Goal: Check status: Check status

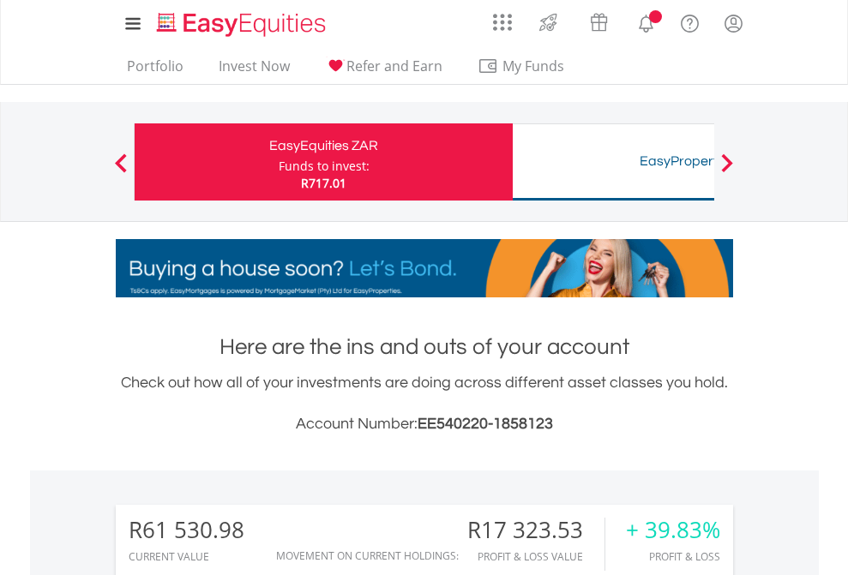
scroll to position [165, 269]
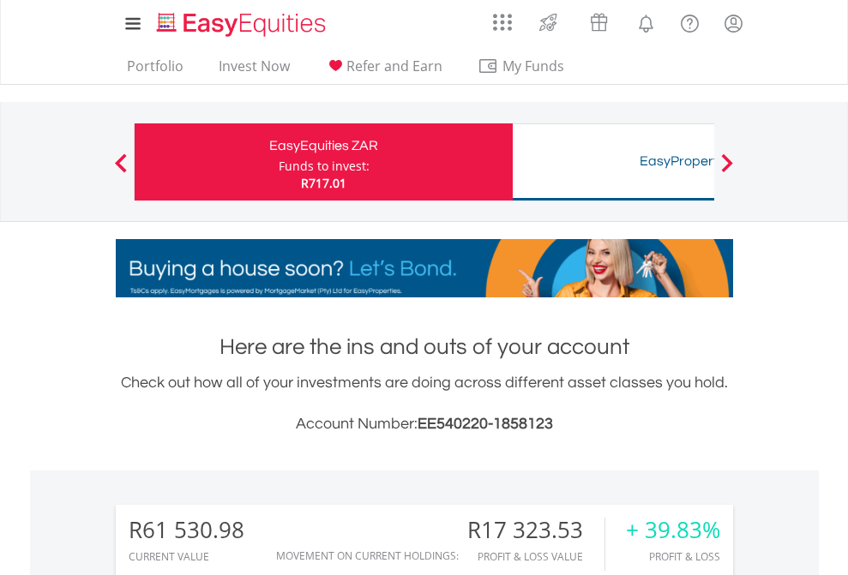
click at [279, 162] on div "Funds to invest:" at bounding box center [324, 166] width 91 height 17
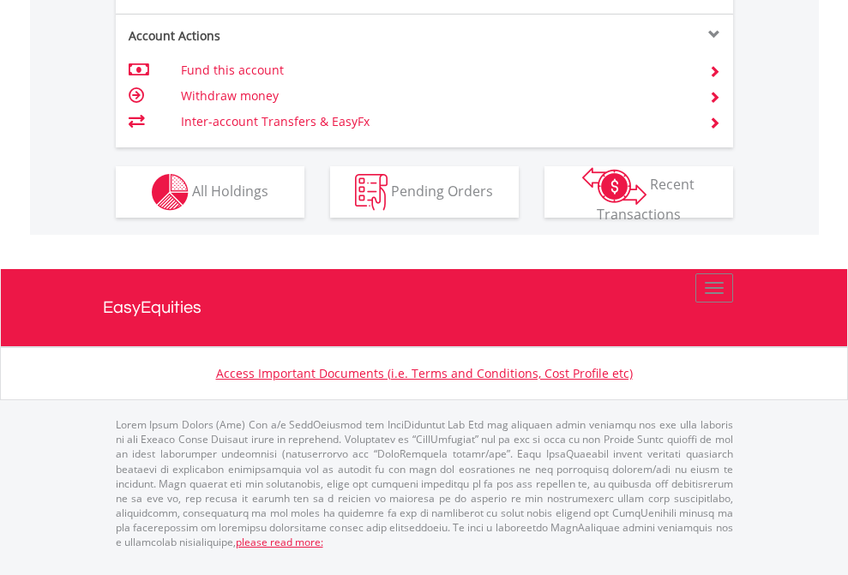
scroll to position [1644, 0]
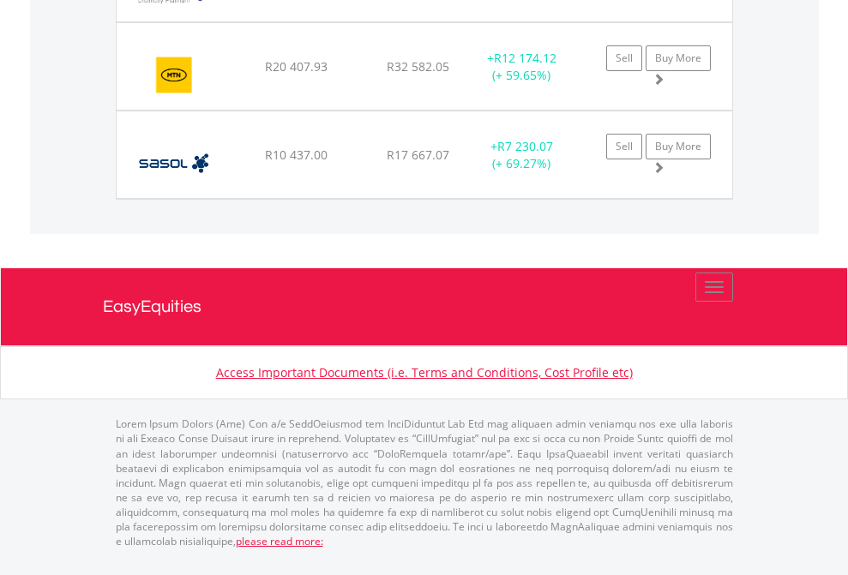
scroll to position [165, 269]
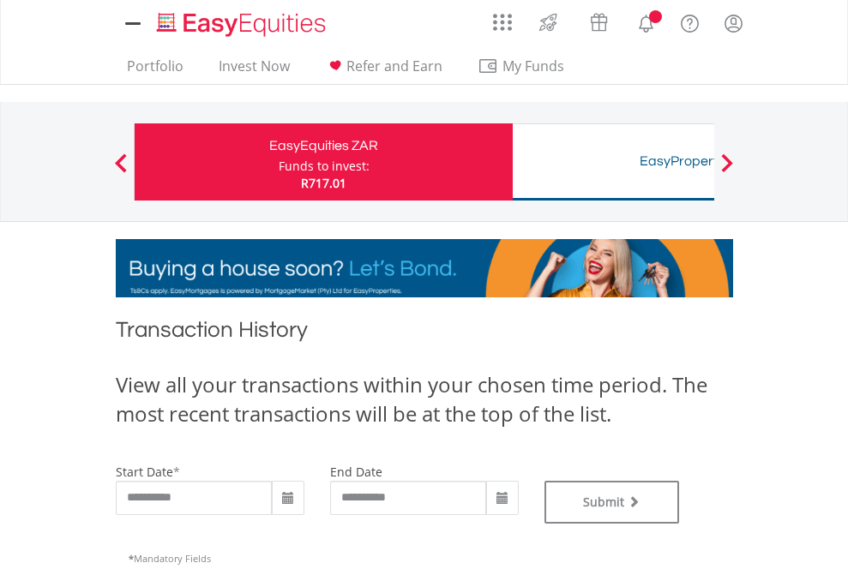
click at [279, 162] on div "Funds to invest:" at bounding box center [324, 166] width 91 height 17
type input "**********"
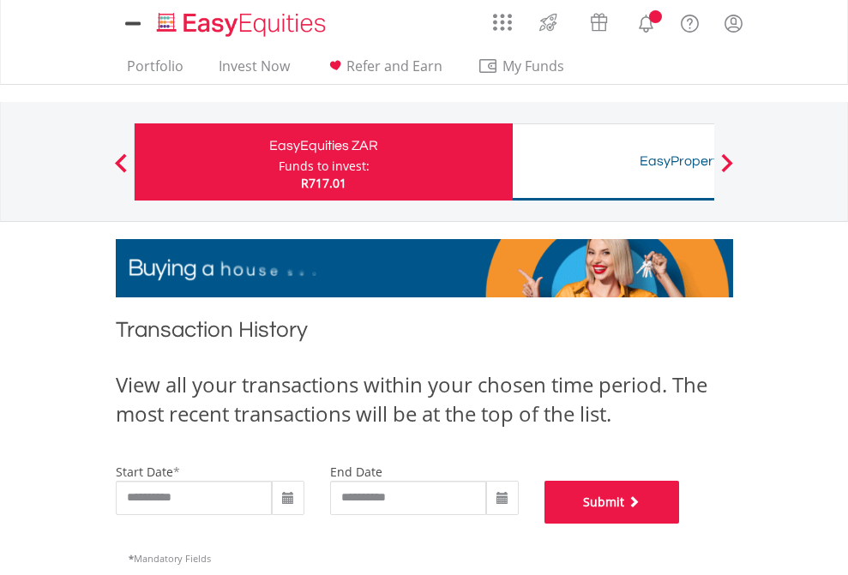
click at [680, 524] on button "Submit" at bounding box center [611, 502] width 135 height 43
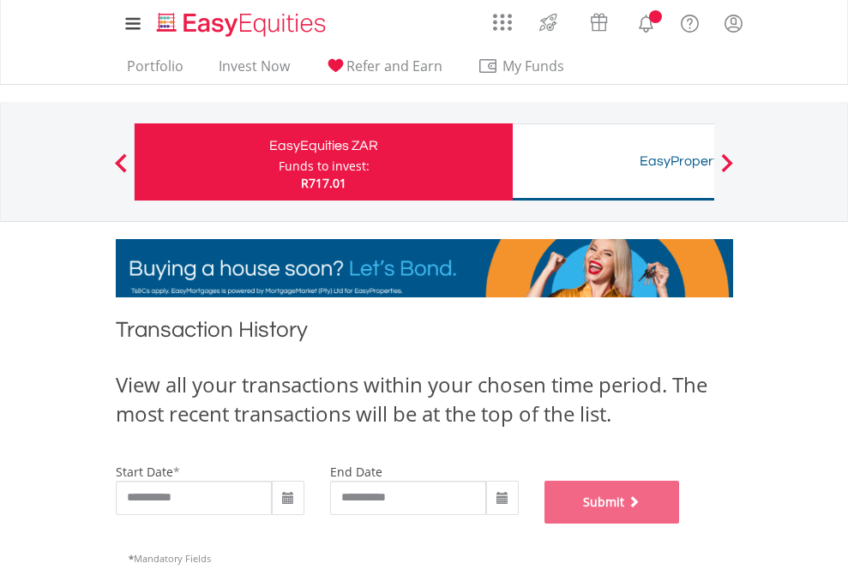
scroll to position [695, 0]
